Goal: Task Accomplishment & Management: Manage account settings

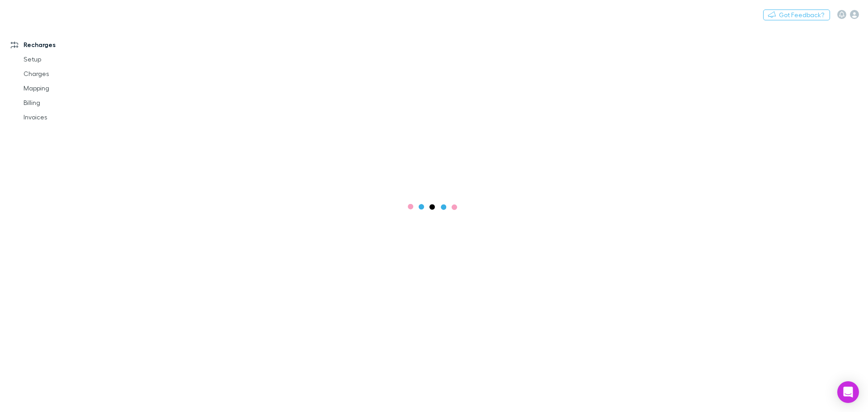
click at [44, 120] on link "Invoices" at bounding box center [68, 117] width 108 height 14
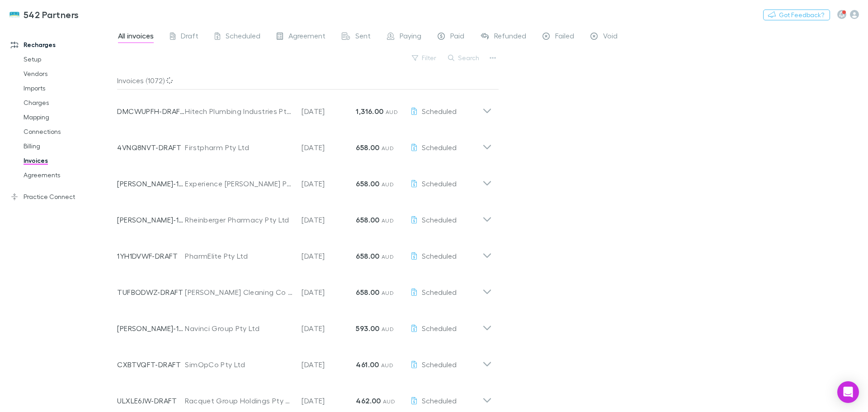
click at [469, 59] on button "Search" at bounding box center [464, 57] width 41 height 11
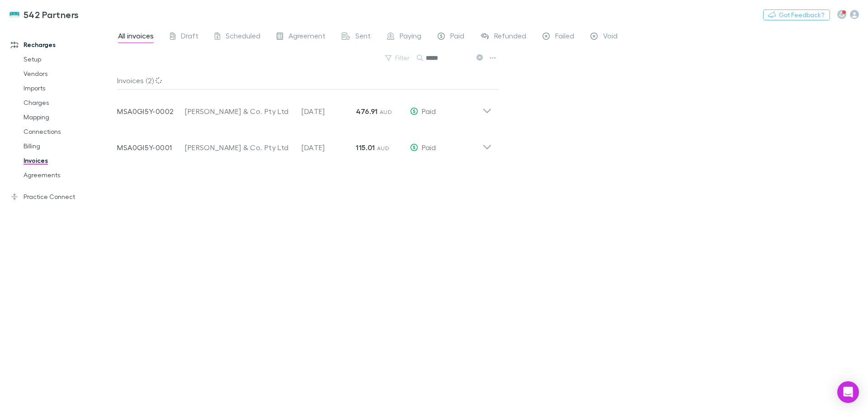
type input "*****"
click at [490, 111] on icon at bounding box center [487, 108] width 9 height 18
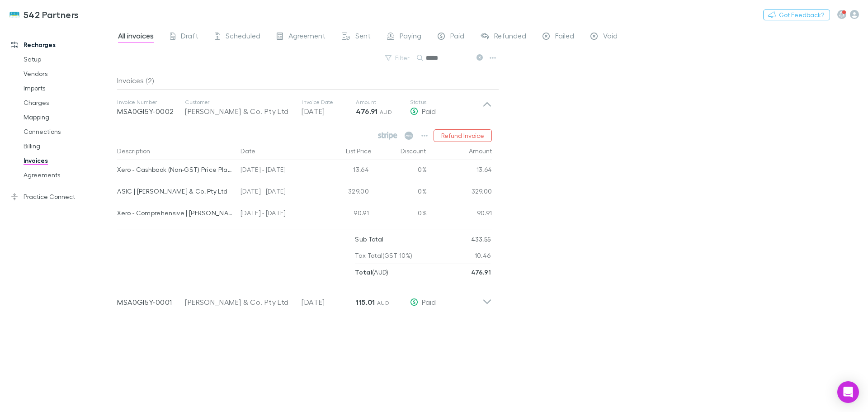
click at [488, 304] on icon at bounding box center [487, 298] width 9 height 18
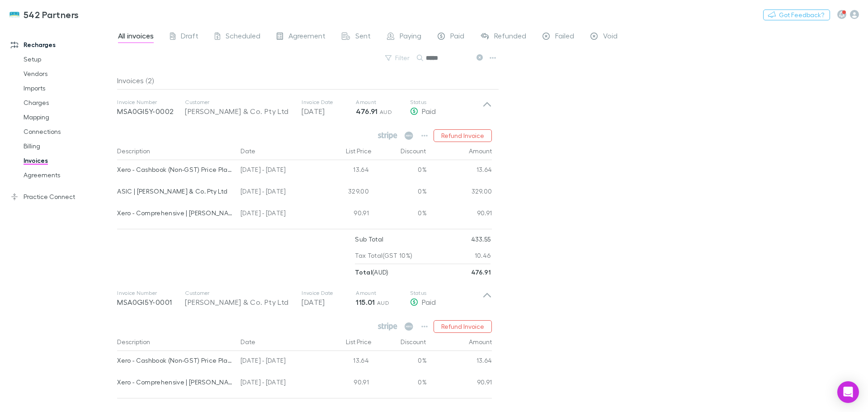
click at [269, 77] on div "Invoices (2)" at bounding box center [308, 80] width 382 height 18
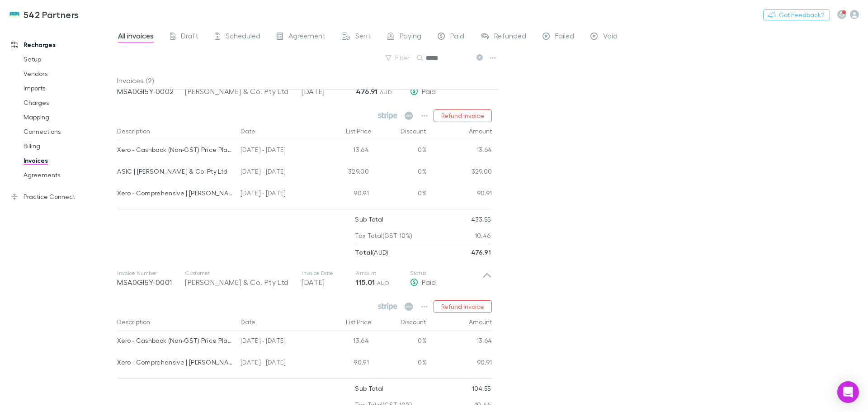
scroll to position [45, 0]
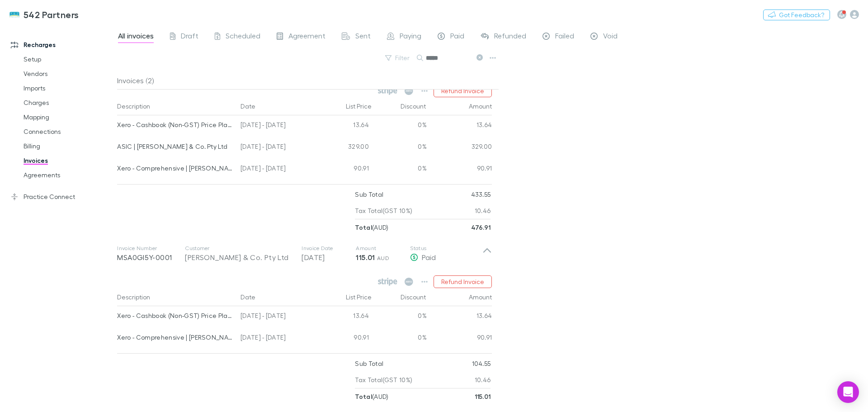
drag, startPoint x: 42, startPoint y: 105, endPoint x: 70, endPoint y: 148, distance: 51.2
click at [42, 105] on link "Charges" at bounding box center [68, 102] width 108 height 14
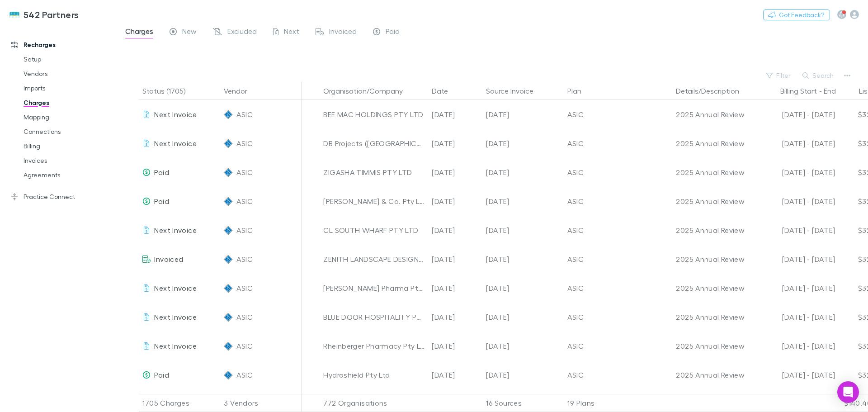
click at [813, 74] on button "Search" at bounding box center [818, 75] width 41 height 11
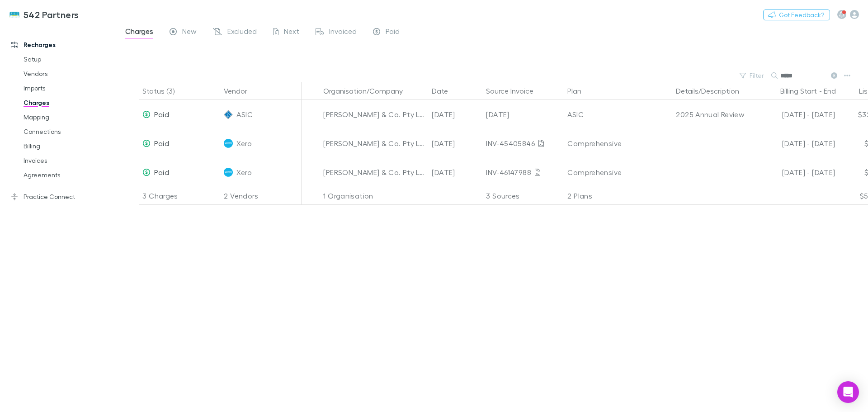
type input "*****"
click at [64, 117] on link "Mapping" at bounding box center [68, 117] width 108 height 14
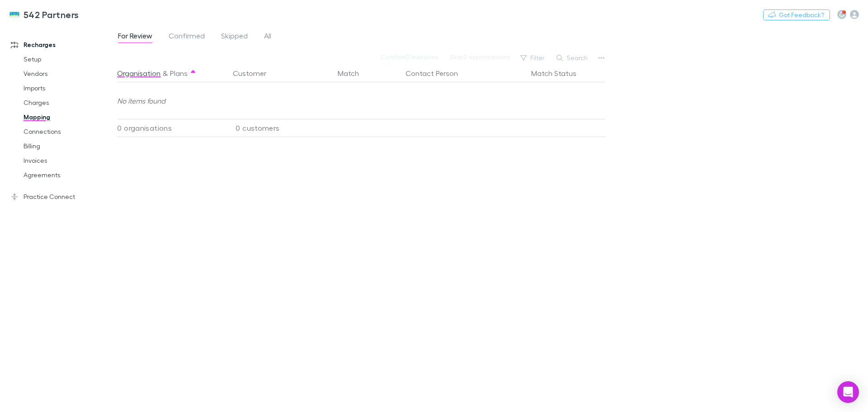
click at [578, 59] on button "Search" at bounding box center [572, 57] width 41 height 11
type input "*****"
click at [267, 38] on span "All" at bounding box center [267, 37] width 7 height 12
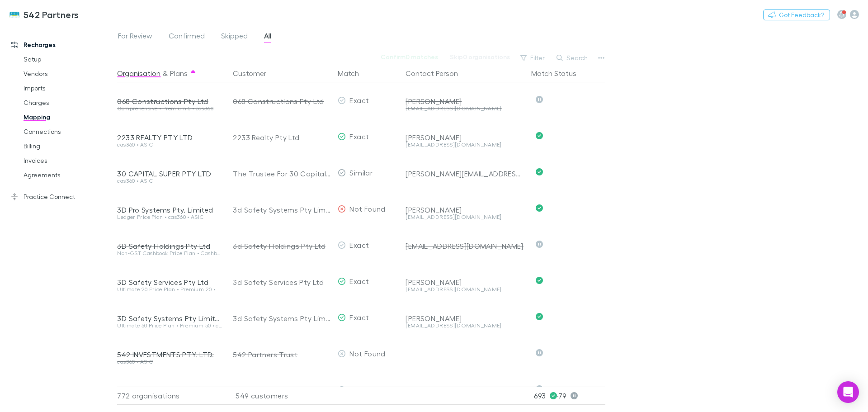
click at [578, 57] on button "Search" at bounding box center [572, 57] width 41 height 11
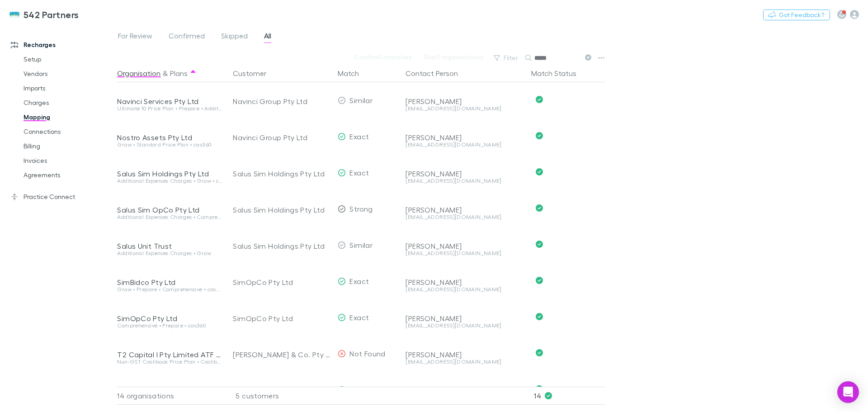
scroll to position [209, 0]
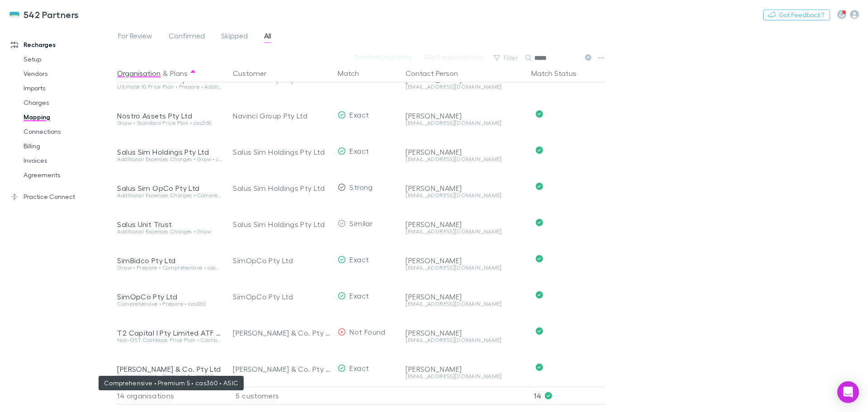
type input "*****"
click at [177, 374] on div "Comprehensive • Premium 5 • cas360 • ASIC" at bounding box center [169, 376] width 105 height 5
click at [411, 365] on div "[PERSON_NAME]" at bounding box center [465, 369] width 119 height 9
click at [184, 374] on div "Comprehensive • Premium 5 • cas360 • ASIC" at bounding box center [169, 376] width 105 height 5
click at [173, 365] on div "[PERSON_NAME] & Co. Pty Ltd" at bounding box center [169, 369] width 105 height 9
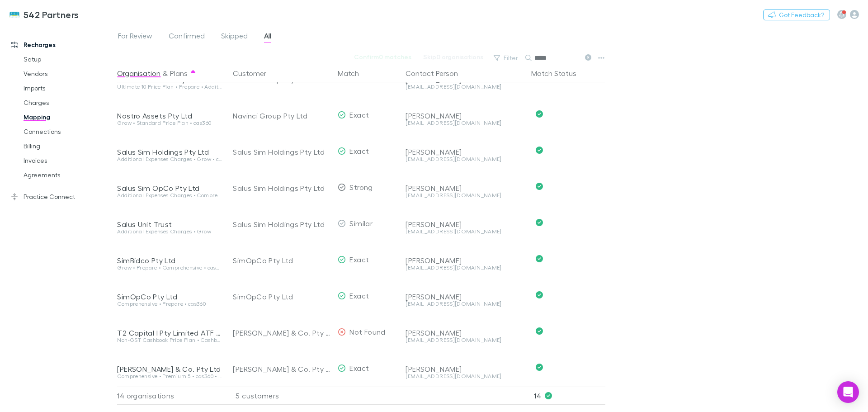
click at [59, 176] on link "Agreements" at bounding box center [68, 175] width 108 height 14
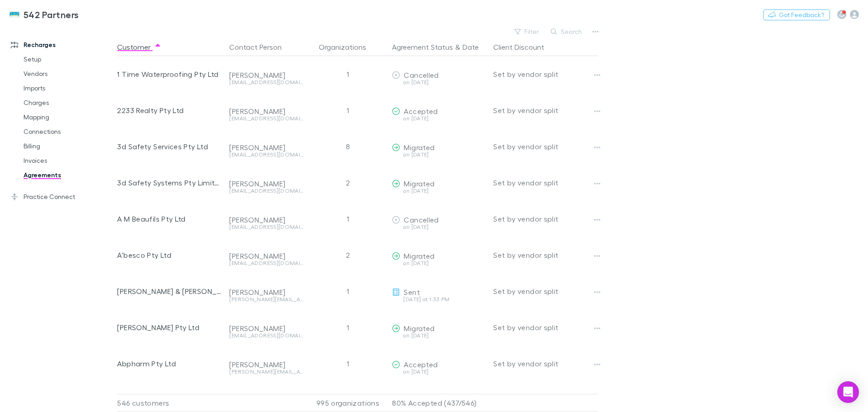
click at [576, 33] on button "Search" at bounding box center [566, 31] width 41 height 11
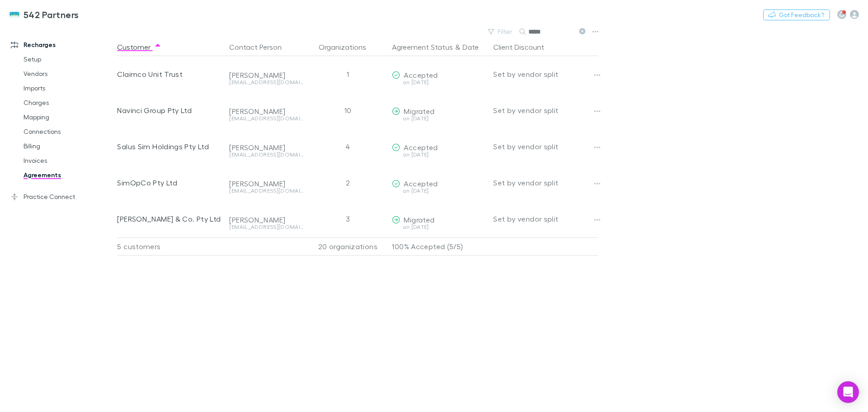
type input "*****"
click at [599, 220] on icon "button" at bounding box center [597, 219] width 6 height 7
click at [599, 220] on div at bounding box center [434, 206] width 868 height 412
click at [418, 224] on div "Migrated" at bounding box center [439, 219] width 94 height 9
click at [396, 225] on div "on [DATE]" at bounding box center [439, 226] width 94 height 5
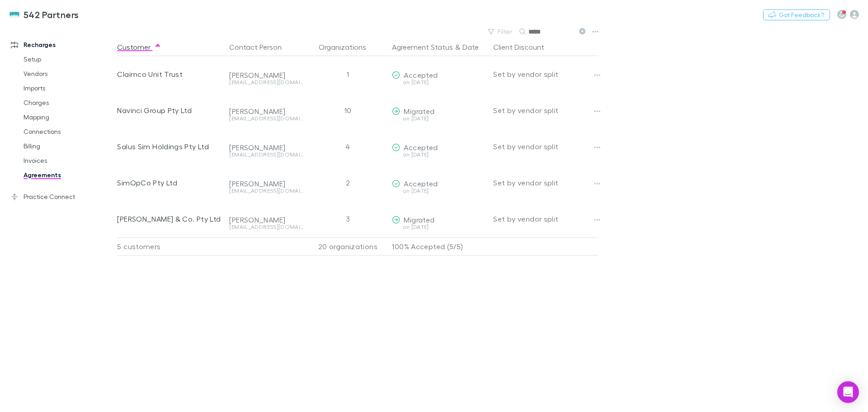
click at [597, 218] on icon "button" at bounding box center [597, 219] width 6 height 7
click at [598, 187] on div at bounding box center [434, 206] width 868 height 412
click at [163, 223] on div "[PERSON_NAME] & Co. Pty Ltd" at bounding box center [169, 219] width 105 height 36
click at [164, 223] on div "[PERSON_NAME] & Co. Pty Ltd" at bounding box center [169, 219] width 105 height 36
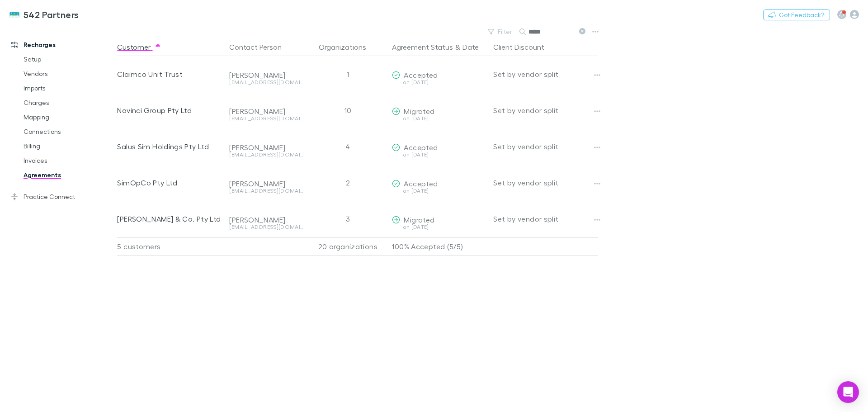
click at [241, 208] on div "[PERSON_NAME]" at bounding box center [266, 213] width 74 height 24
click at [272, 214] on div "[PERSON_NAME]" at bounding box center [266, 213] width 74 height 24
click at [337, 223] on div "3" at bounding box center [347, 219] width 81 height 36
click at [356, 217] on div "3" at bounding box center [347, 219] width 81 height 36
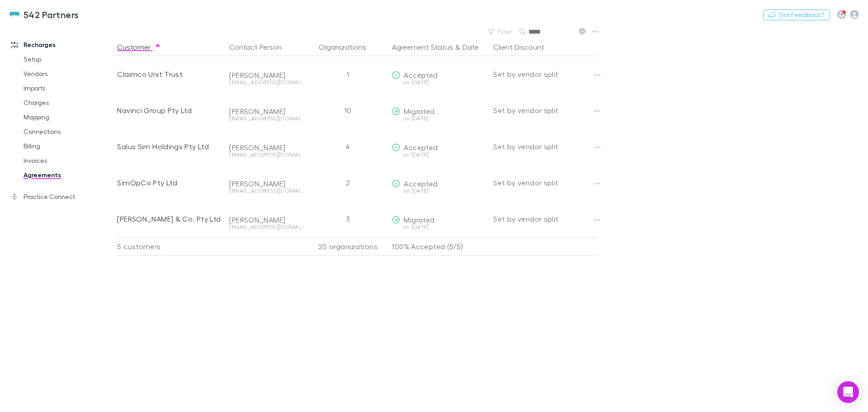
click at [350, 220] on div "3" at bounding box center [347, 219] width 81 height 36
click at [593, 182] on button "button" at bounding box center [597, 183] width 13 height 13
click at [534, 221] on p "Cancel agreement" at bounding box center [542, 218] width 110 height 11
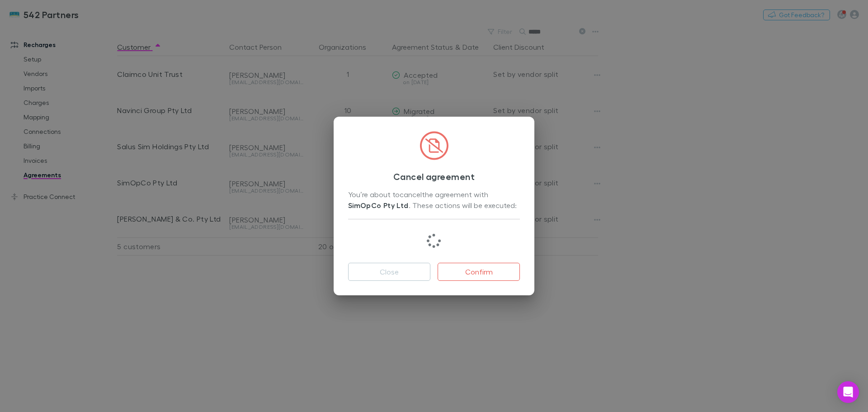
click at [454, 270] on button "Confirm" at bounding box center [479, 272] width 82 height 18
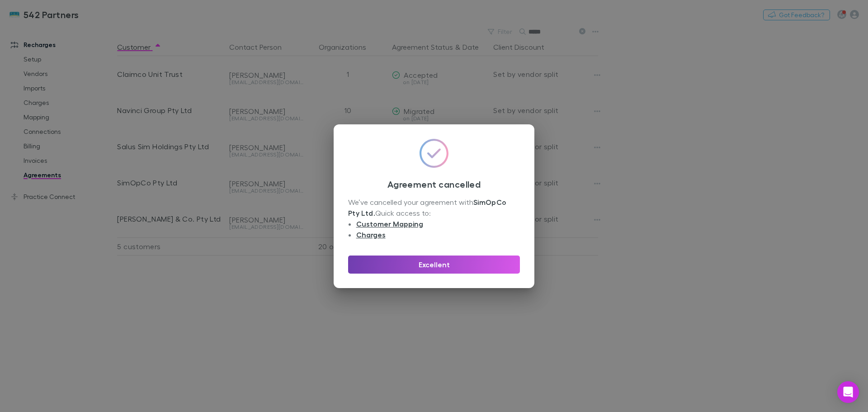
click at [442, 267] on button "Excellent" at bounding box center [434, 265] width 172 height 18
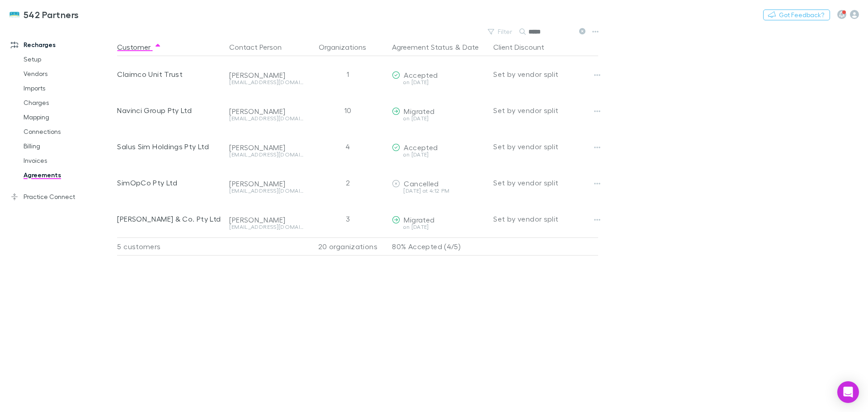
click at [597, 187] on icon "button" at bounding box center [597, 183] width 6 height 7
click at [264, 186] on div at bounding box center [434, 206] width 868 height 412
click at [597, 145] on icon "button" at bounding box center [597, 147] width 6 height 7
click at [533, 184] on p "Cancel agreement" at bounding box center [542, 181] width 110 height 11
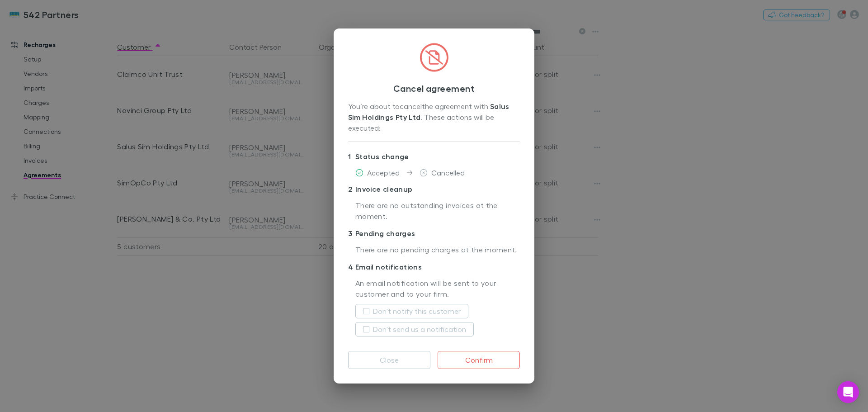
click at [482, 360] on button "Confirm" at bounding box center [479, 360] width 82 height 18
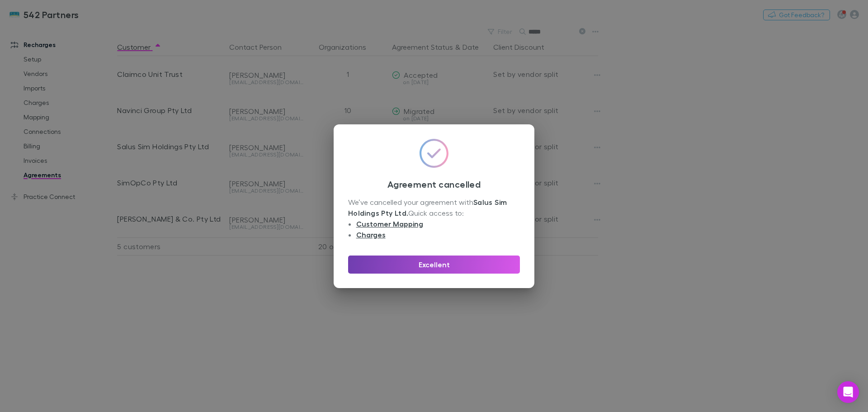
click at [438, 266] on button "Excellent" at bounding box center [434, 265] width 172 height 18
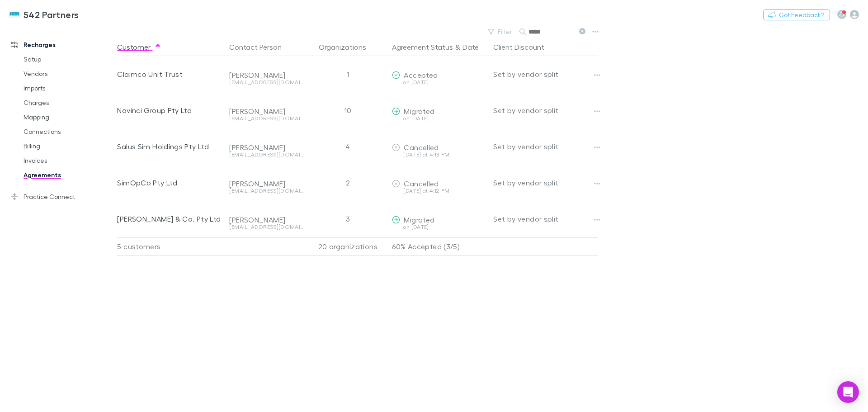
click at [592, 76] on button "button" at bounding box center [597, 75] width 13 height 13
click at [531, 110] on p "Cancel agreement" at bounding box center [542, 109] width 110 height 11
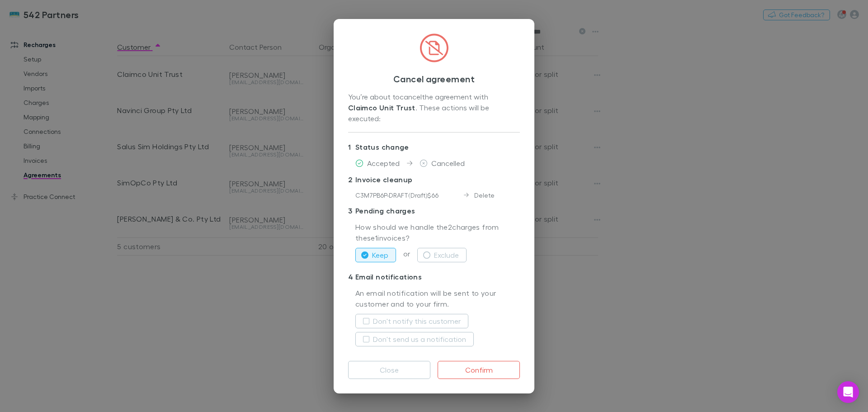
click at [499, 365] on button "Confirm" at bounding box center [479, 370] width 82 height 18
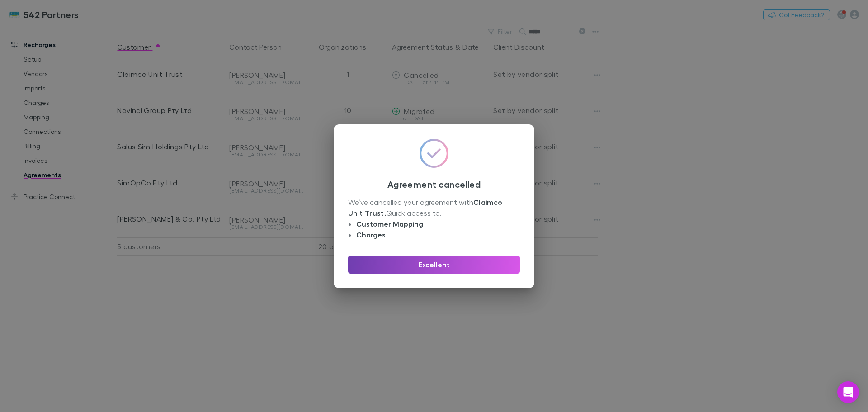
click at [404, 269] on button "Excellent" at bounding box center [434, 265] width 172 height 18
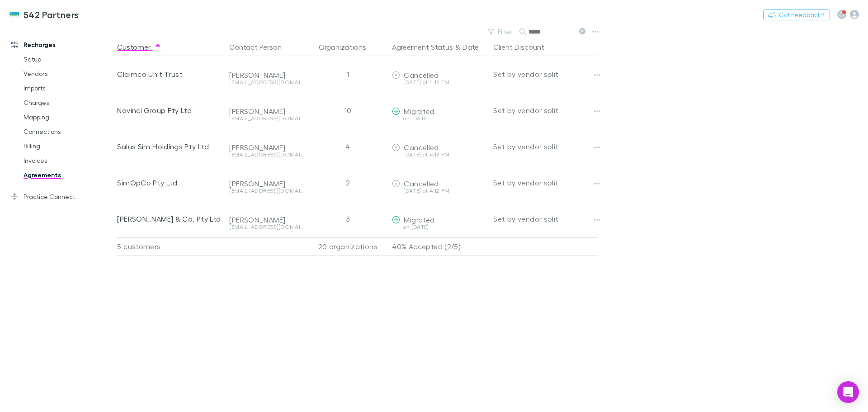
click at [413, 183] on span "Cancelled" at bounding box center [421, 183] width 35 height 9
click at [47, 116] on link "Mapping" at bounding box center [68, 117] width 108 height 14
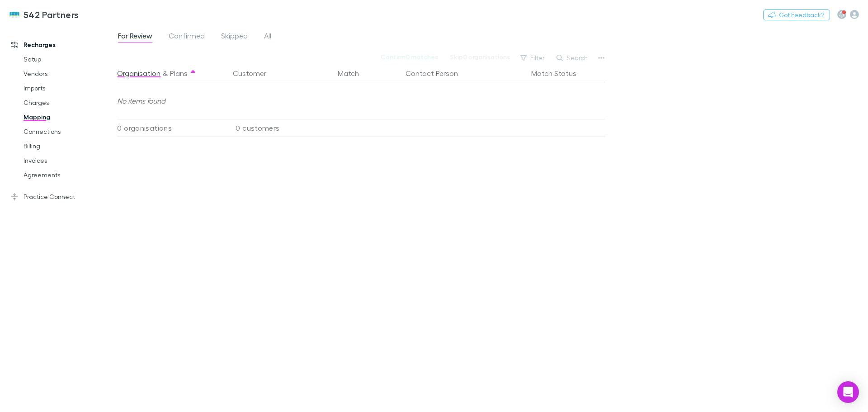
click at [269, 43] on link "All" at bounding box center [267, 37] width 9 height 14
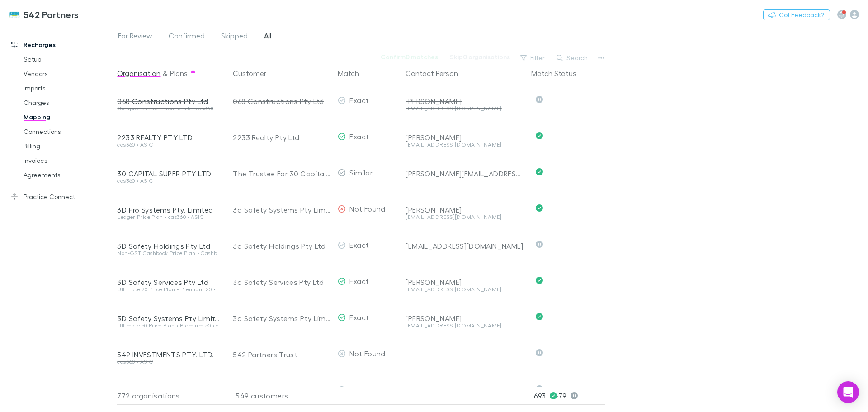
click at [573, 58] on button "Search" at bounding box center [572, 57] width 41 height 11
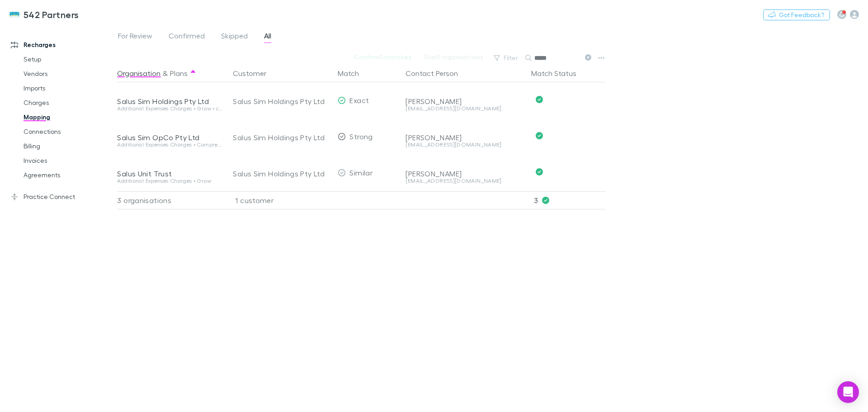
type input "*****"
click at [577, 137] on button "Undo" at bounding box center [574, 135] width 29 height 11
click at [323, 139] on button "button" at bounding box center [319, 136] width 11 height 11
click at [303, 137] on div "Select a customer" at bounding box center [279, 136] width 92 height 11
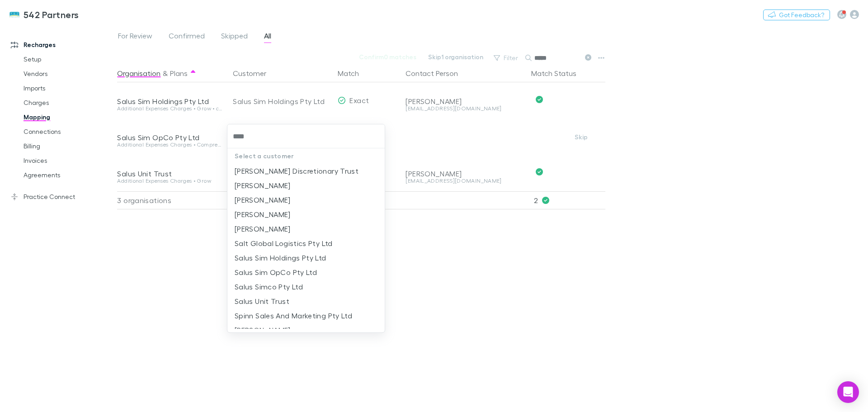
type input "*****"
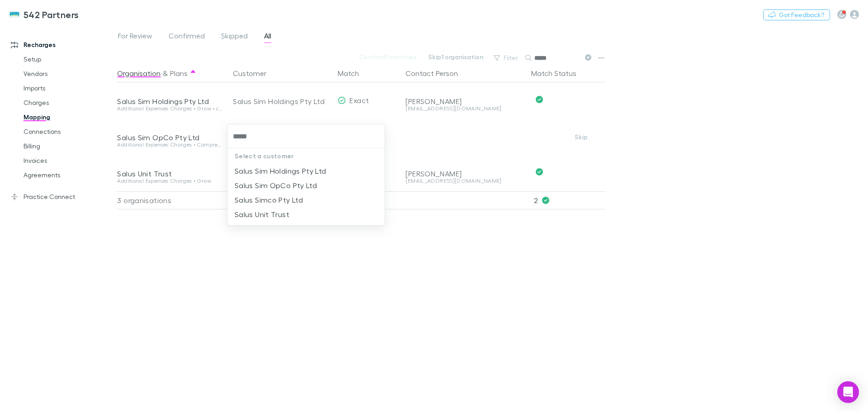
click at [289, 184] on li "Salus Sim OpCo Pty Ltd" at bounding box center [306, 185] width 157 height 14
click at [490, 140] on div at bounding box center [465, 131] width 119 height 24
click at [576, 100] on button "Undo" at bounding box center [574, 99] width 29 height 11
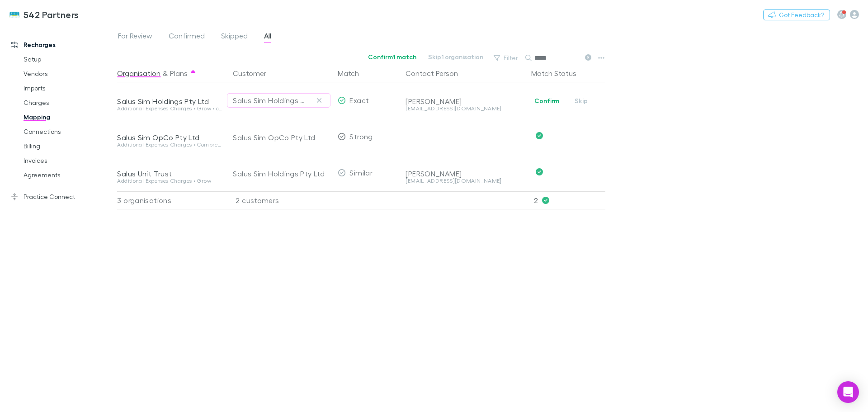
click at [319, 99] on icon "button" at bounding box center [319, 100] width 5 height 7
click at [576, 175] on button "Undo" at bounding box center [574, 171] width 29 height 11
click at [321, 174] on icon "button" at bounding box center [319, 173] width 5 height 5
click at [282, 99] on div "Select a customer" at bounding box center [279, 100] width 92 height 11
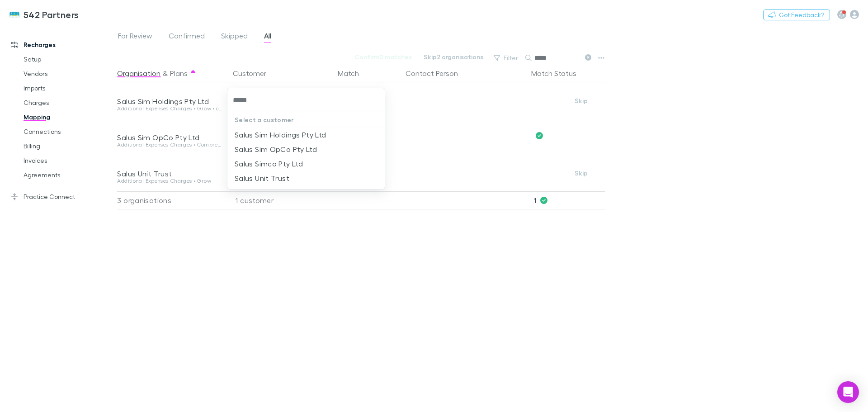
type input "*****"
click at [287, 145] on li "Salus Sim OpCo Pty Ltd" at bounding box center [306, 149] width 157 height 14
click at [257, 174] on div "Select a customer" at bounding box center [279, 172] width 92 height 11
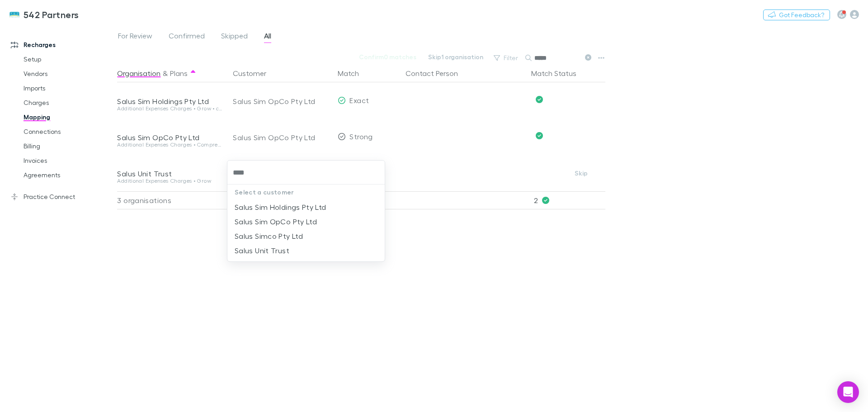
type input "*****"
click at [280, 222] on li "Salus Sim OpCo Pty Ltd" at bounding box center [306, 221] width 157 height 14
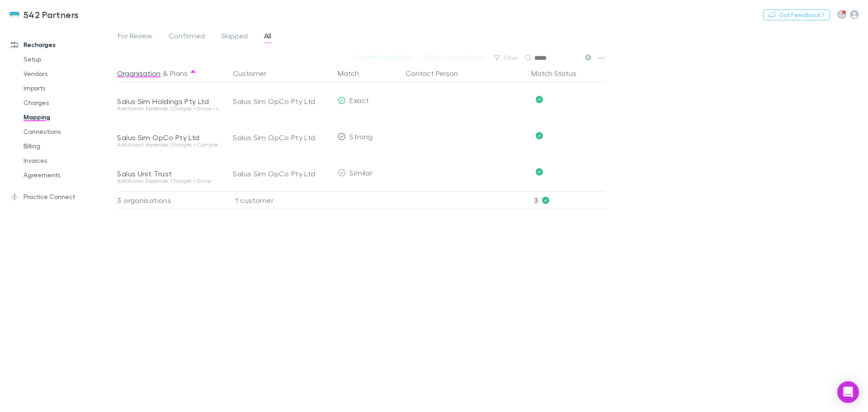
drag, startPoint x: 554, startPoint y: 63, endPoint x: 496, endPoint y: 56, distance: 58.3
click at [496, 56] on div "Filter Search *****" at bounding box center [542, 58] width 106 height 13
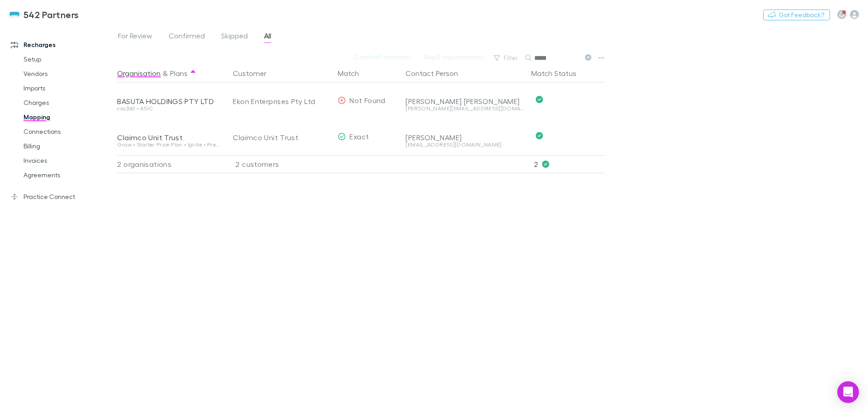
type input "*****"
click at [578, 138] on button "Undo" at bounding box center [574, 135] width 29 height 11
click at [322, 135] on icon "button" at bounding box center [319, 136] width 5 height 5
click at [292, 139] on div "Select a customer" at bounding box center [279, 136] width 92 height 11
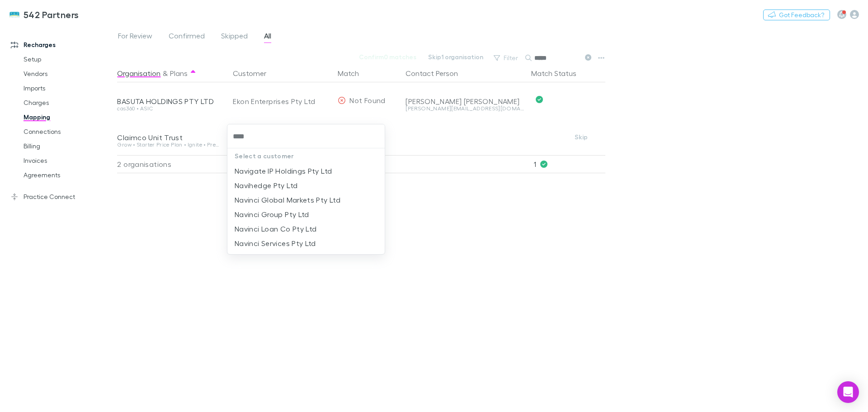
type input "*****"
click at [284, 185] on li "Navinci Group Pty Ltd" at bounding box center [306, 185] width 157 height 14
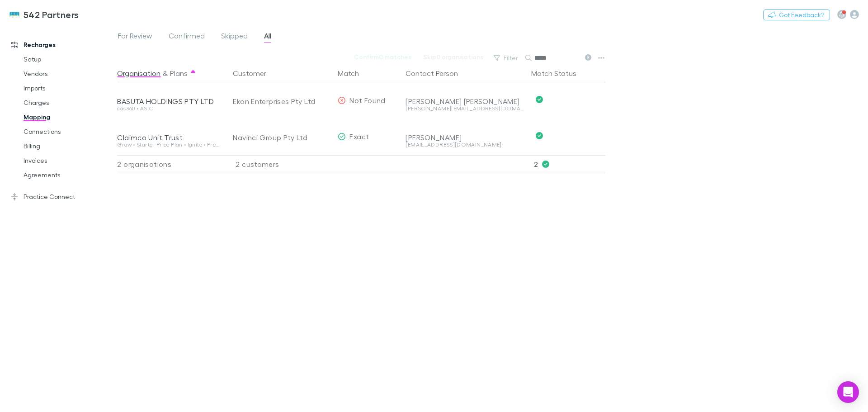
click at [47, 166] on link "Invoices" at bounding box center [68, 160] width 108 height 14
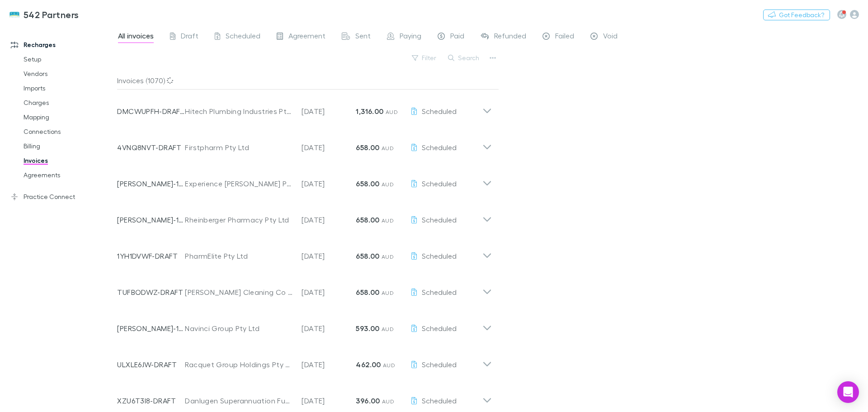
click at [475, 91] on div "Invoice Number DMCWUPFH-DRAFT Customer Hitech Plumbing Industries Pty Ltd Invoi…" at bounding box center [299, 107] width 365 height 33
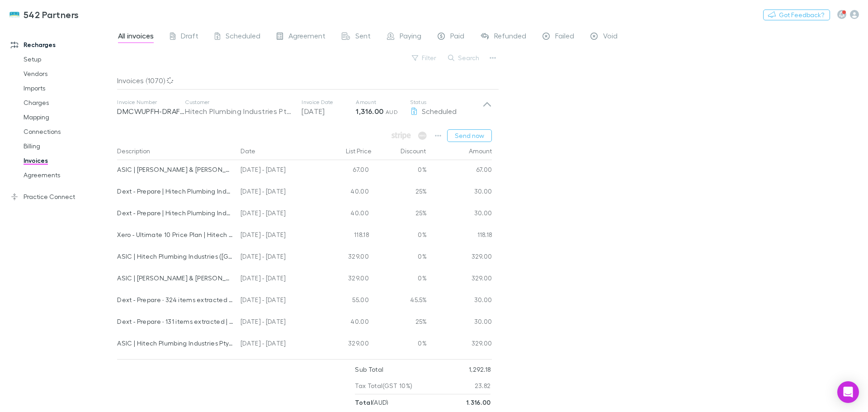
click at [472, 62] on button "Search" at bounding box center [464, 57] width 41 height 11
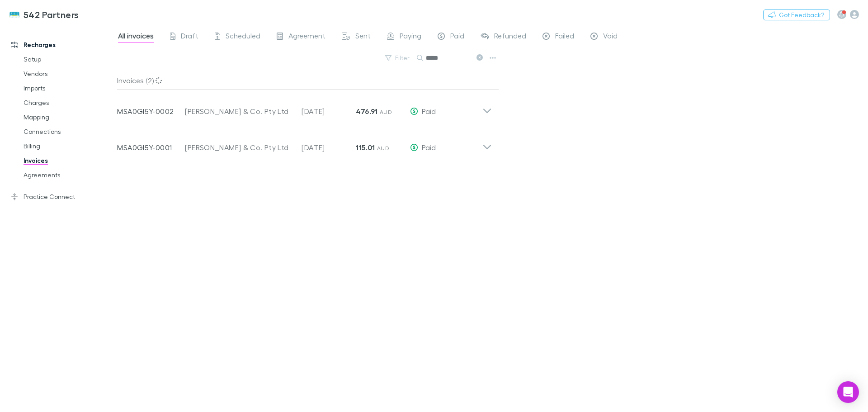
type input "*****"
click at [43, 148] on link "Billing" at bounding box center [68, 146] width 108 height 14
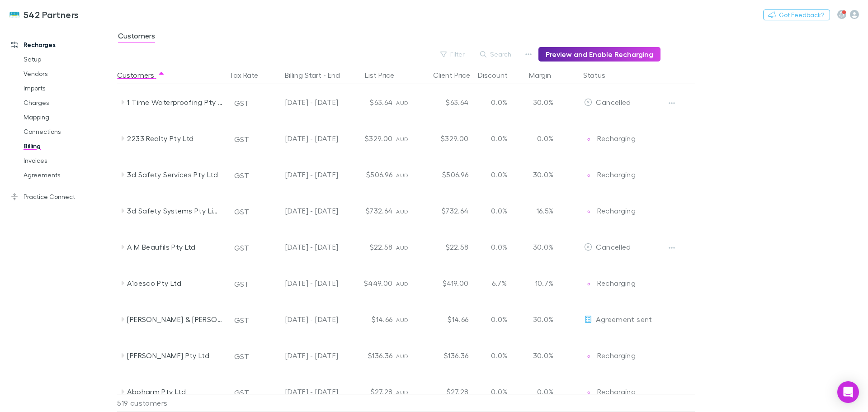
click at [633, 76] on div "Status" at bounding box center [620, 75] width 81 height 18
click at [671, 76] on div at bounding box center [678, 75] width 34 height 18
click at [507, 50] on button "Search" at bounding box center [496, 54] width 41 height 11
click at [510, 57] on div "Search" at bounding box center [499, 54] width 36 height 14
click at [510, 57] on button "Search" at bounding box center [496, 54] width 41 height 11
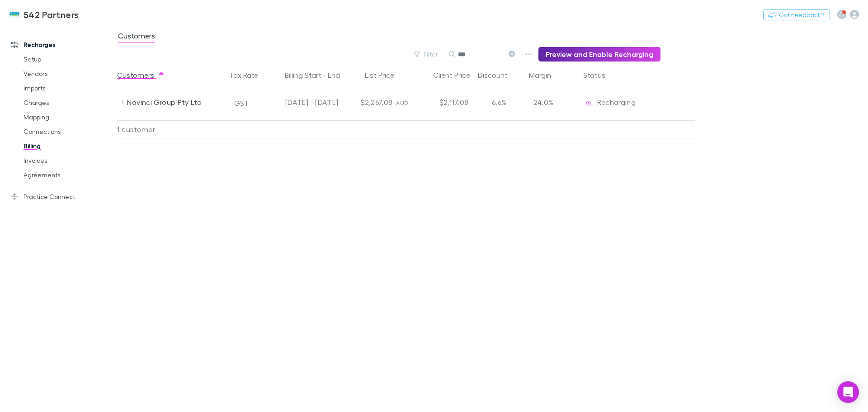
type input "***"
click at [408, 100] on div "AUD" at bounding box center [407, 102] width 22 height 36
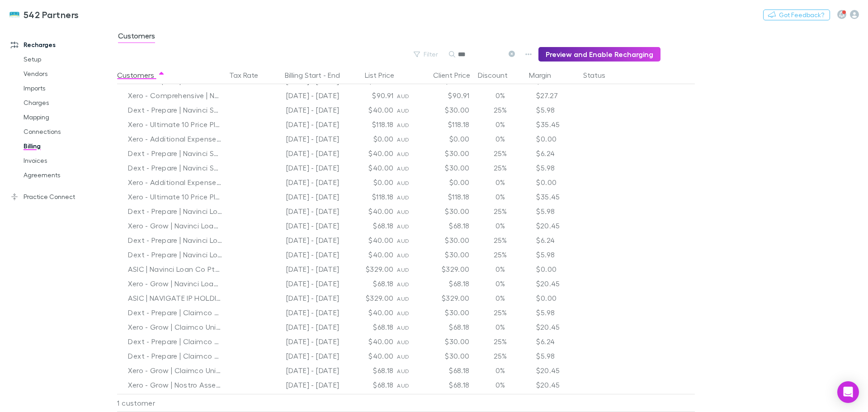
scroll to position [175, 0]
click at [52, 173] on link "Agreements" at bounding box center [68, 175] width 108 height 14
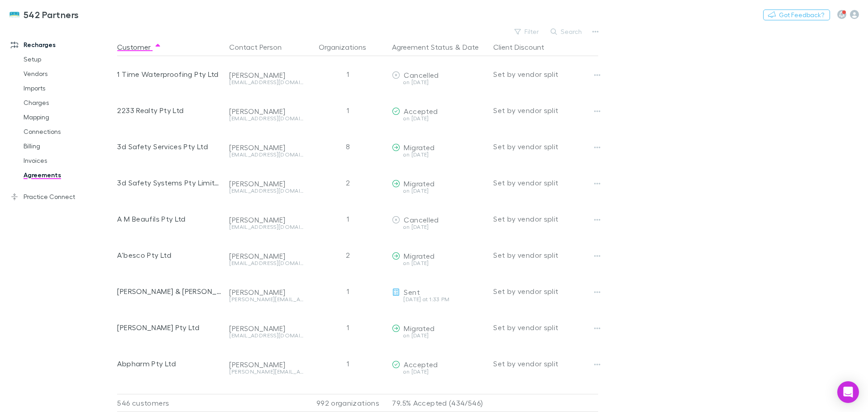
click at [574, 35] on button "Search" at bounding box center [566, 31] width 41 height 11
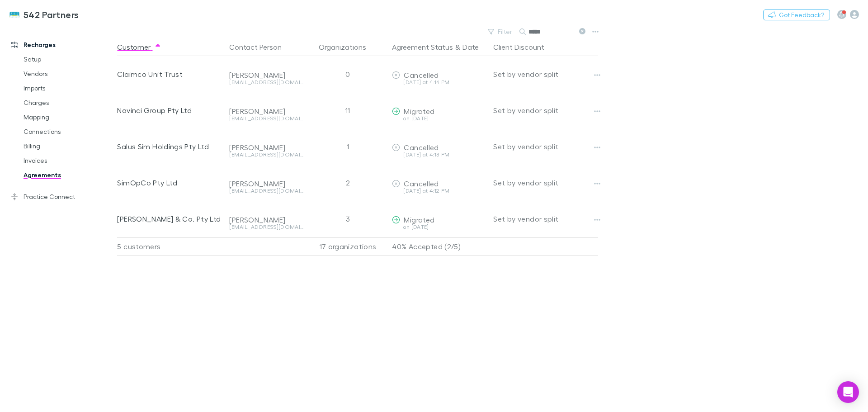
type input "*****"
click at [39, 120] on link "Mapping" at bounding box center [68, 117] width 108 height 14
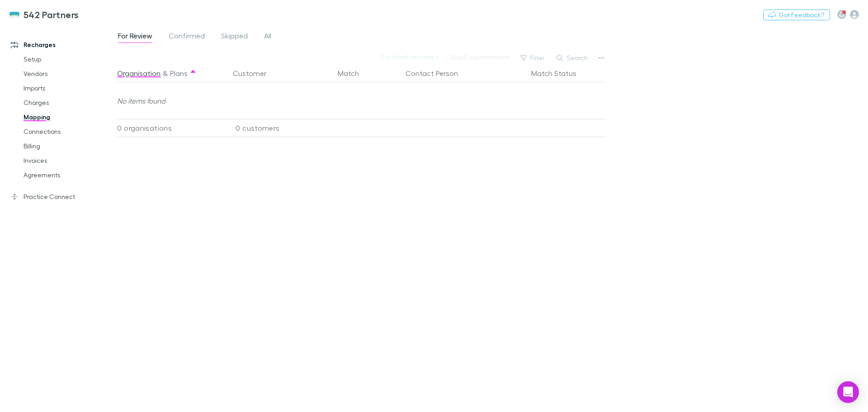
click at [574, 53] on button "Search" at bounding box center [572, 57] width 41 height 11
type input "*****"
drag, startPoint x: 553, startPoint y: 61, endPoint x: 515, endPoint y: 62, distance: 38.0
click at [515, 62] on div "Filter Search *****" at bounding box center [542, 58] width 106 height 13
click at [282, 120] on div "0 customers" at bounding box center [280, 128] width 109 height 18
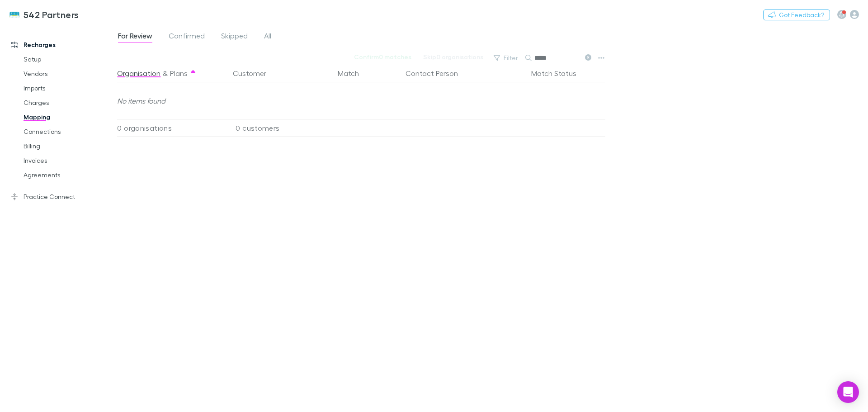
click at [273, 33] on div "For Review Confirmed Skipped All" at bounding box center [198, 37] width 162 height 14
click at [263, 36] on link "All" at bounding box center [267, 37] width 9 height 14
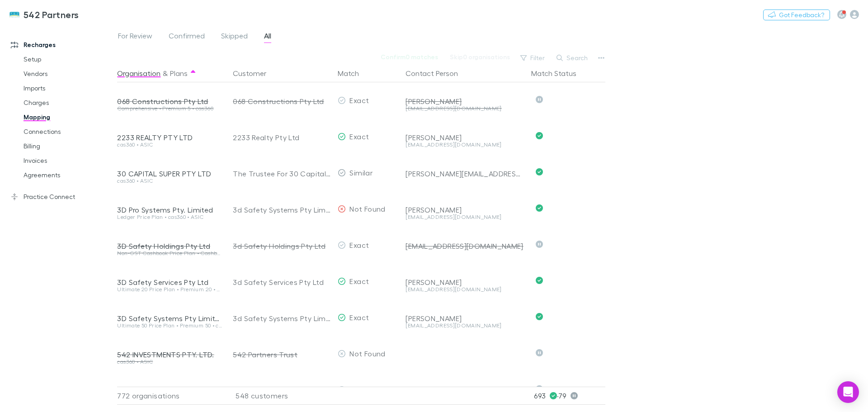
click at [582, 58] on button "Search" at bounding box center [572, 57] width 41 height 11
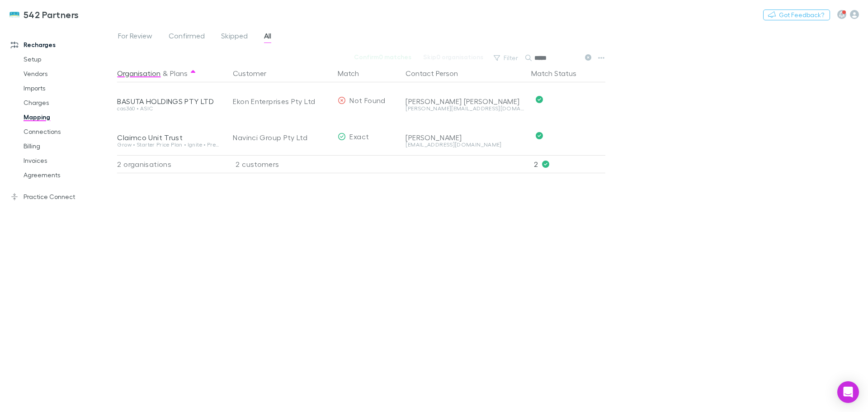
click at [469, 145] on div "[EMAIL_ADDRESS][DOMAIN_NAME]" at bounding box center [465, 144] width 119 height 5
drag, startPoint x: 556, startPoint y: 59, endPoint x: 503, endPoint y: 66, distance: 53.3
click at [504, 65] on div "For Review Confirmed Skipped All Confirm 0 matches Skip 0 organisations Filter …" at bounding box center [492, 218] width 751 height 387
drag, startPoint x: 557, startPoint y: 58, endPoint x: 495, endPoint y: 56, distance: 62.0
click at [498, 57] on div "Filter Search *****" at bounding box center [542, 58] width 106 height 13
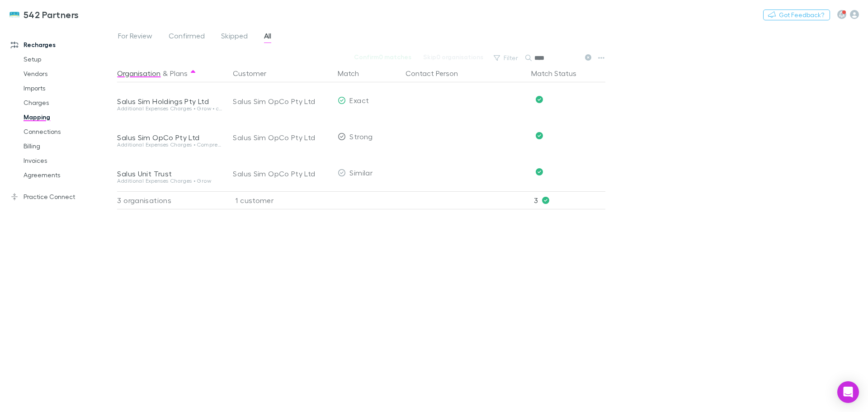
type input "****"
click at [53, 175] on link "Agreements" at bounding box center [68, 175] width 108 height 14
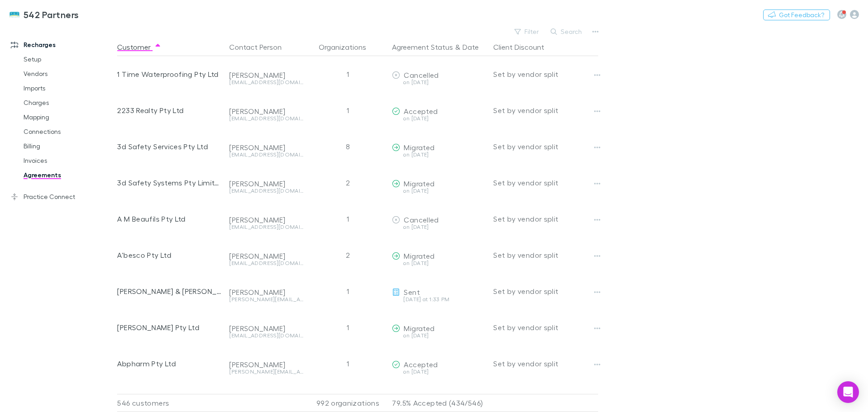
click at [563, 30] on button "Search" at bounding box center [566, 31] width 41 height 11
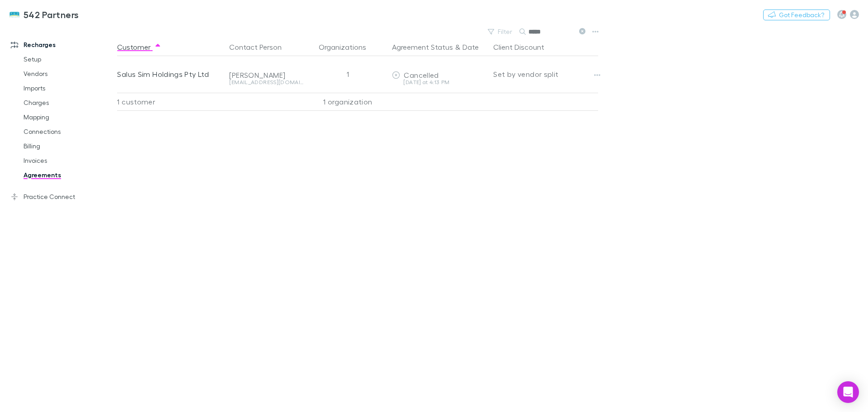
type input "*****"
click at [598, 74] on icon "button" at bounding box center [597, 74] width 6 height 7
click at [598, 74] on div at bounding box center [434, 206] width 868 height 412
